Goal: Communication & Community: Answer question/provide support

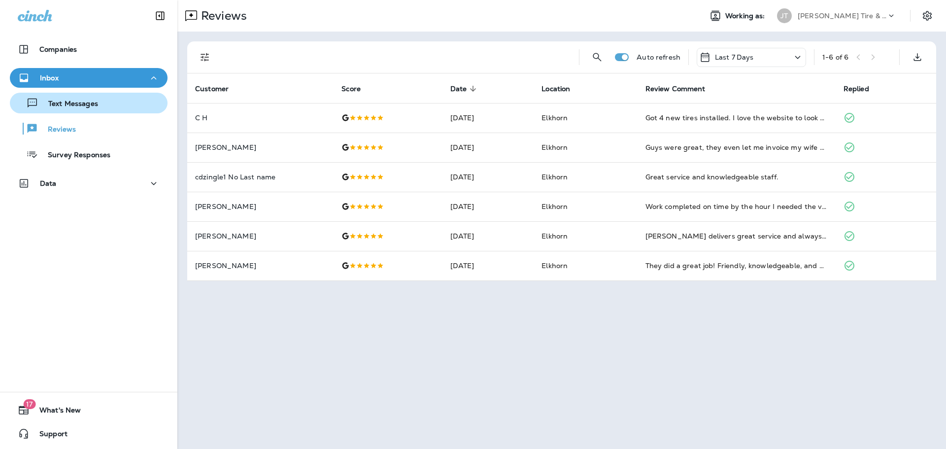
click at [64, 101] on p "Text Messages" at bounding box center [68, 104] width 60 height 9
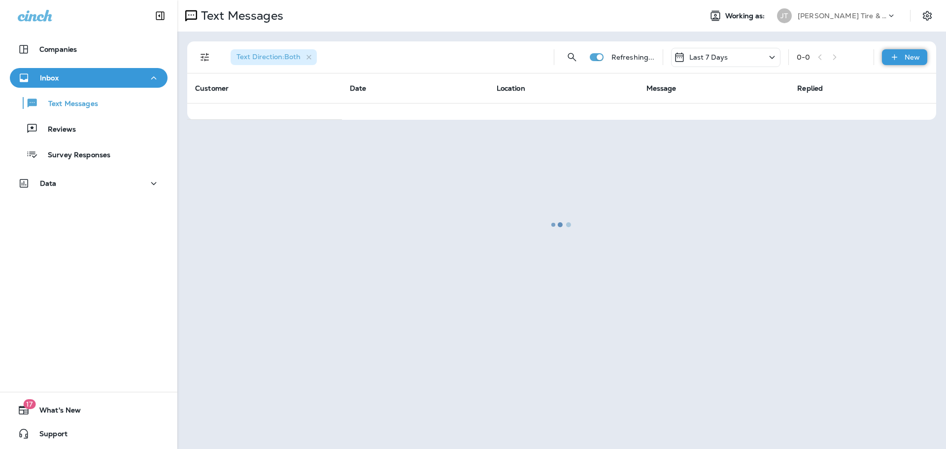
click at [905, 56] on p "New" at bounding box center [912, 57] width 15 height 8
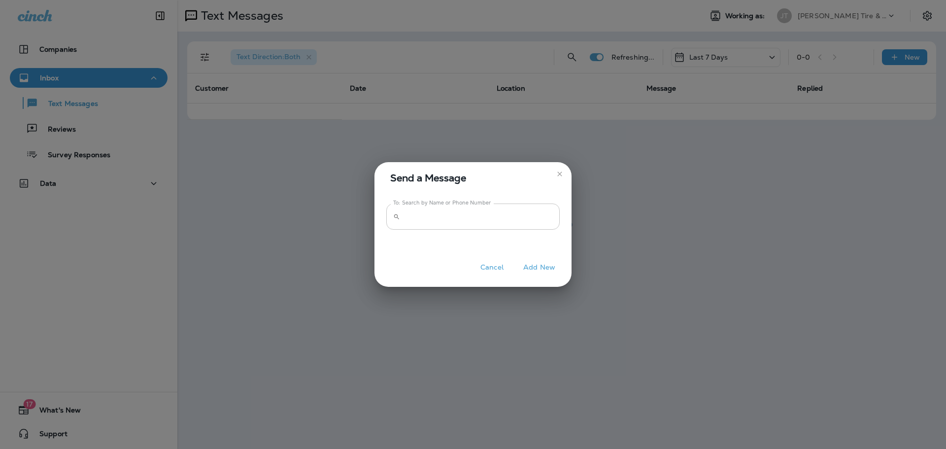
click at [440, 221] on input "To: Search by Name or Phone Number" at bounding box center [482, 216] width 156 height 26
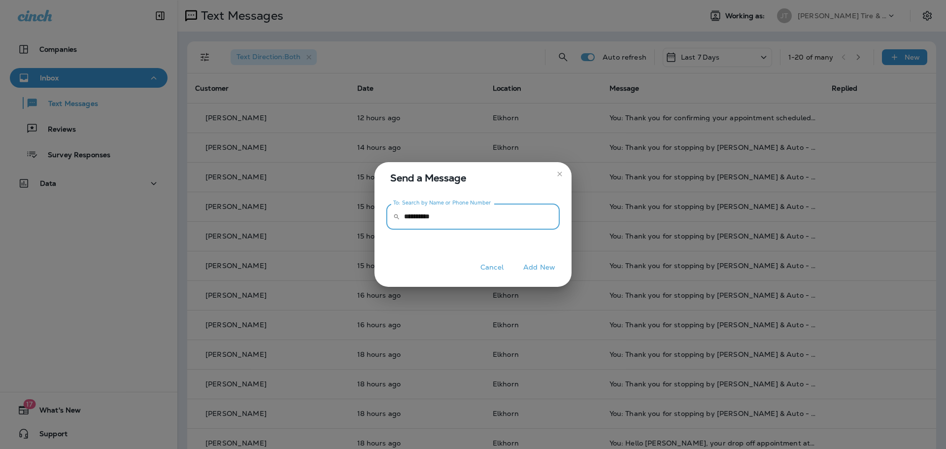
type input "**********"
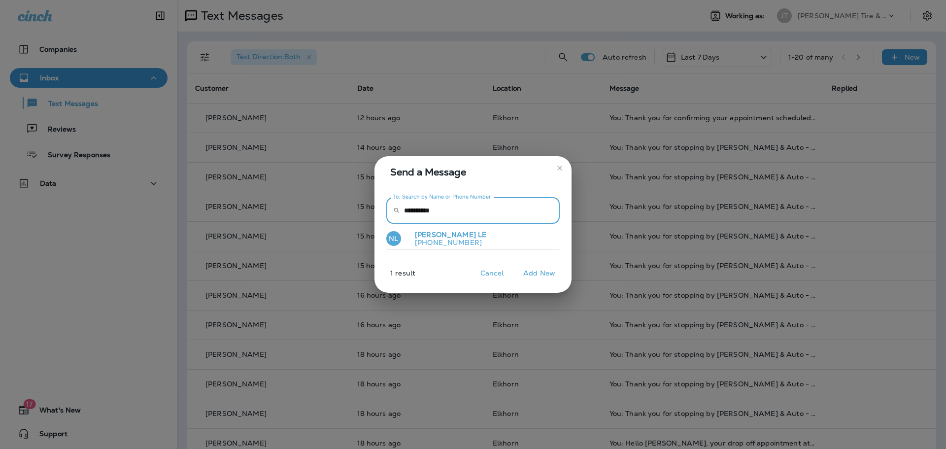
click at [427, 239] on p "[PHONE_NUMBER]" at bounding box center [446, 242] width 79 height 8
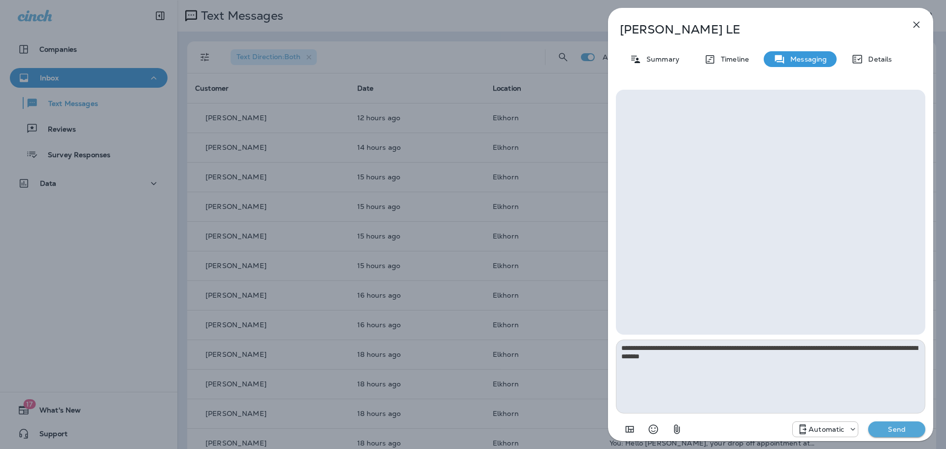
type textarea "**********"
click at [823, 427] on p "Automatic" at bounding box center [826, 429] width 35 height 8
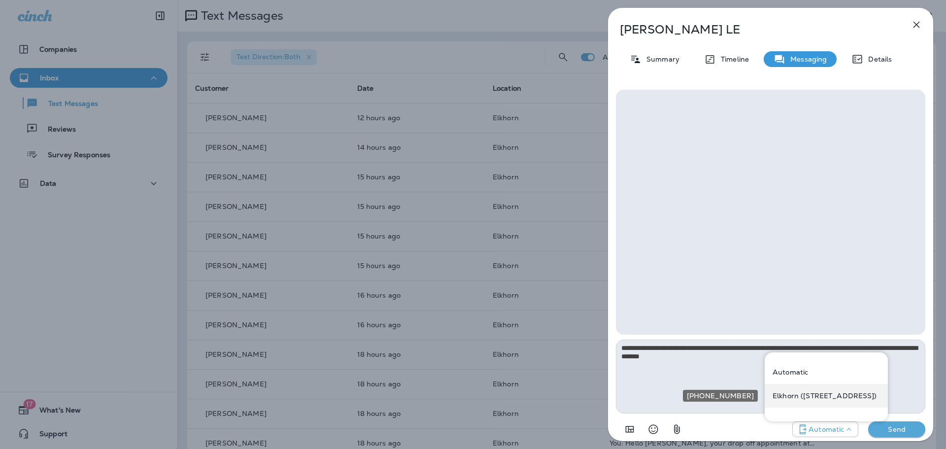
click at [824, 402] on div "Elkhorn ([STREET_ADDRESS])" at bounding box center [826, 396] width 123 height 24
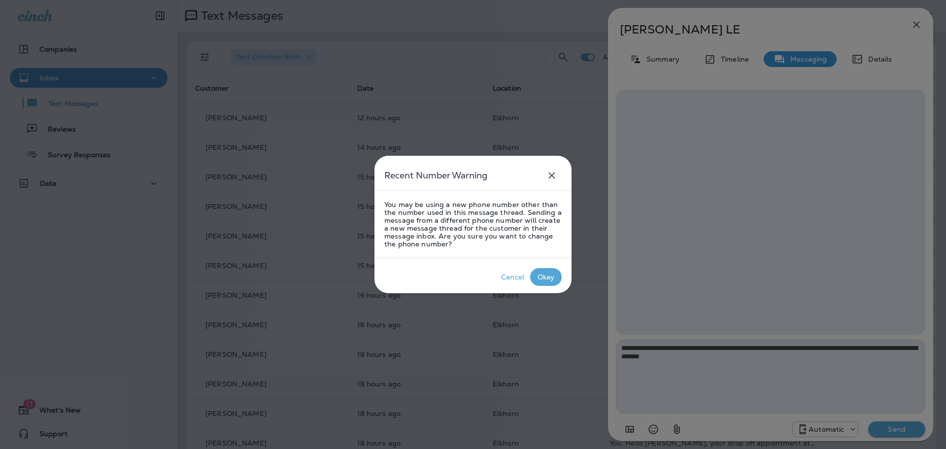
click at [547, 279] on div "Okay" at bounding box center [546, 277] width 17 height 8
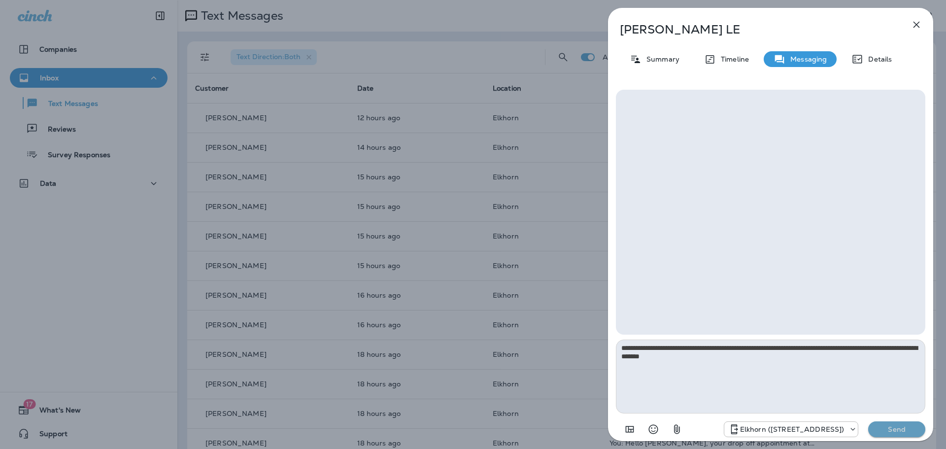
click at [891, 429] on p "Send" at bounding box center [896, 429] width 41 height 9
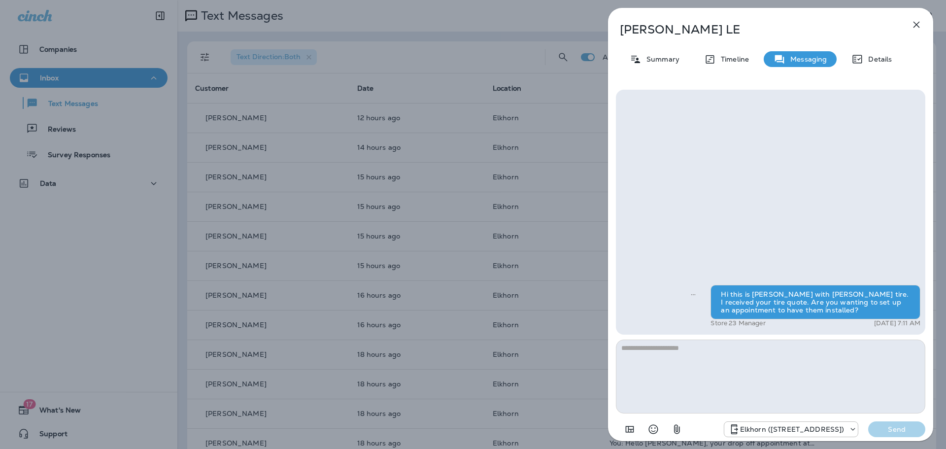
click at [919, 30] on icon "button" at bounding box center [916, 25] width 12 height 12
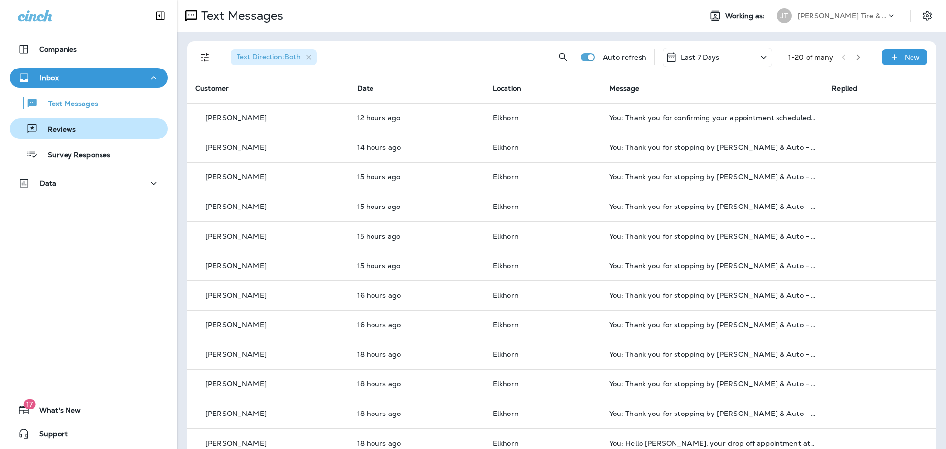
click at [62, 135] on div "Reviews" at bounding box center [45, 128] width 62 height 15
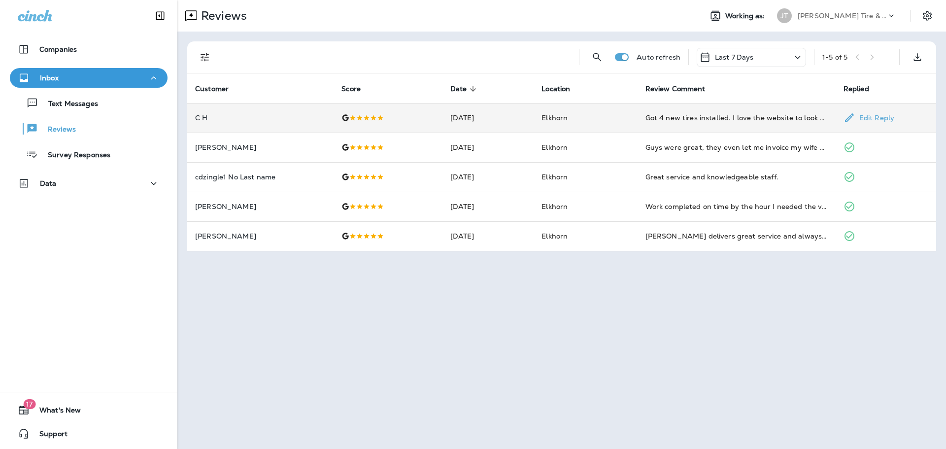
click at [637, 115] on td "Elkhorn" at bounding box center [585, 118] width 103 height 30
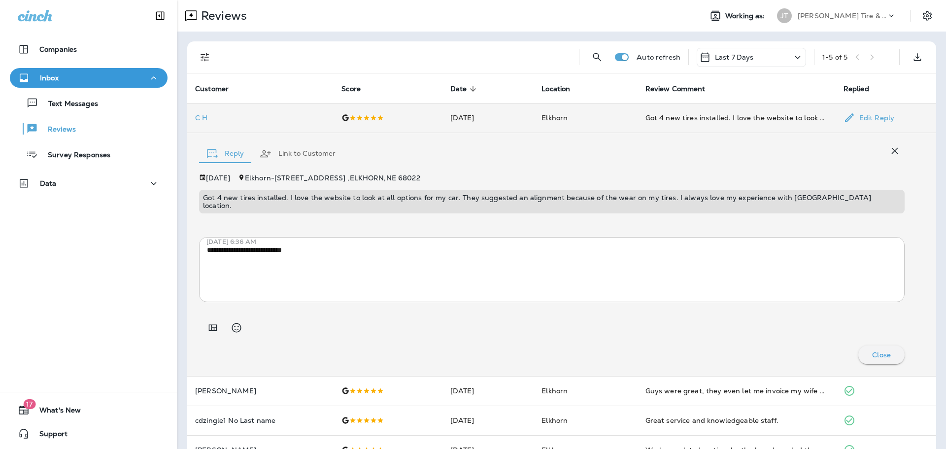
click at [620, 112] on td "Elkhorn" at bounding box center [585, 118] width 103 height 30
